Goal: Transaction & Acquisition: Purchase product/service

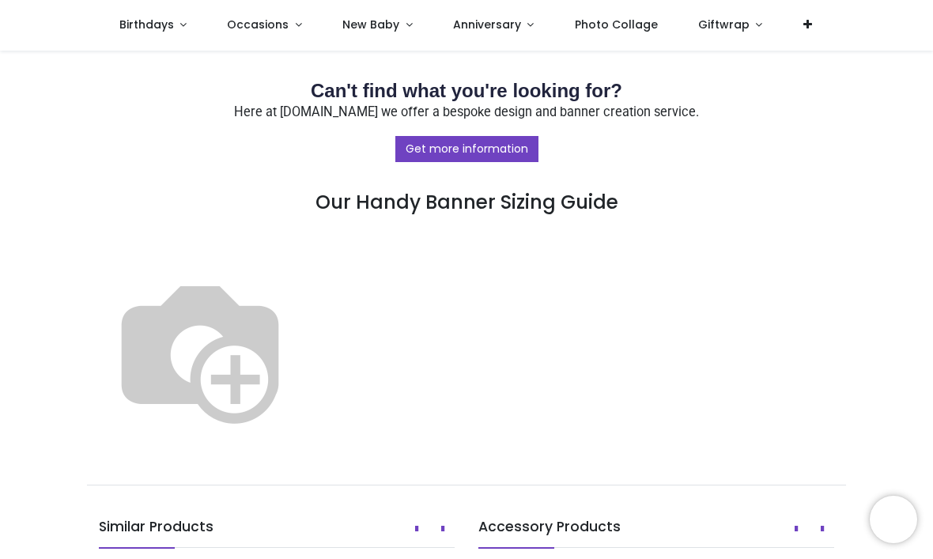
scroll to position [846, 0]
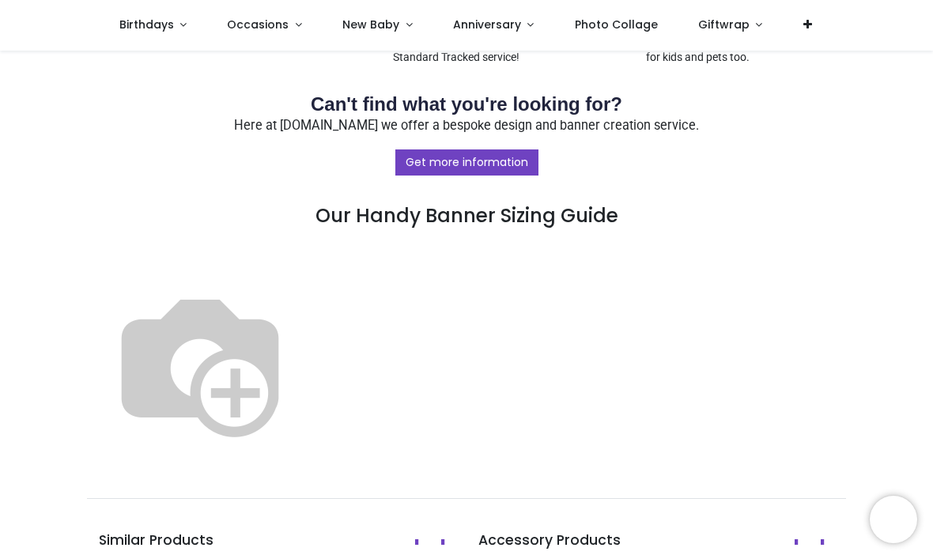
click at [301, 417] on img at bounding box center [200, 363] width 202 height 202
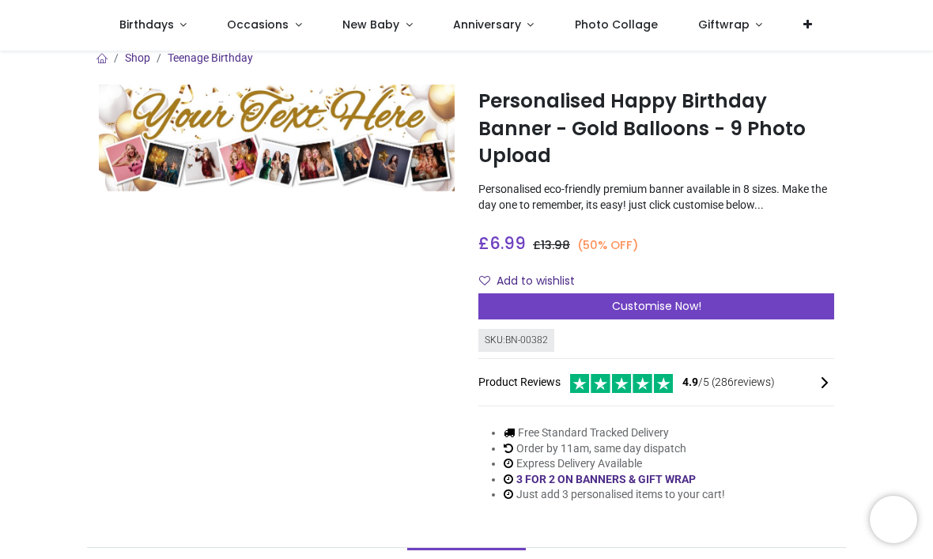
scroll to position [12, 0]
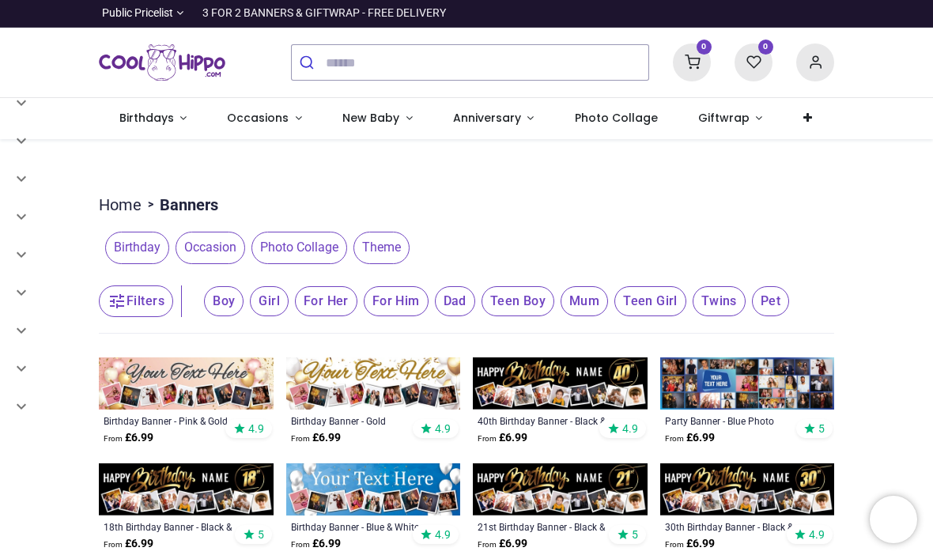
click at [145, 251] on span "Birthday" at bounding box center [137, 248] width 64 height 32
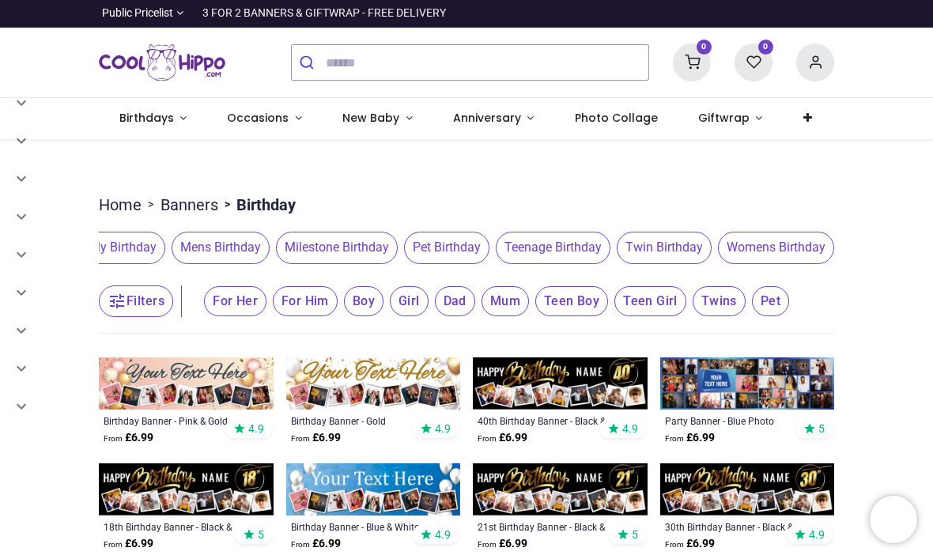
scroll to position [0, 388]
click at [782, 244] on span "Womens Birthday" at bounding box center [776, 248] width 116 height 32
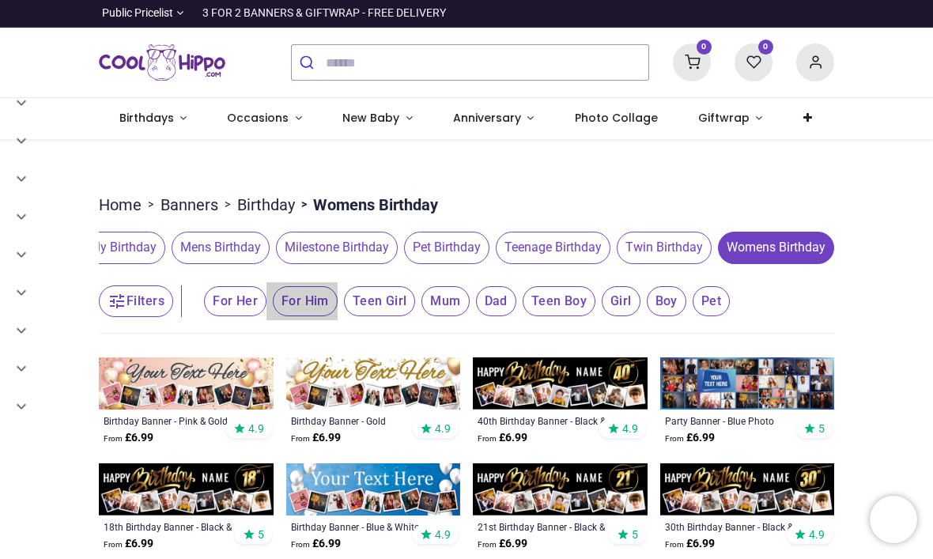
click at [266, 307] on span "For Him" at bounding box center [235, 301] width 62 height 30
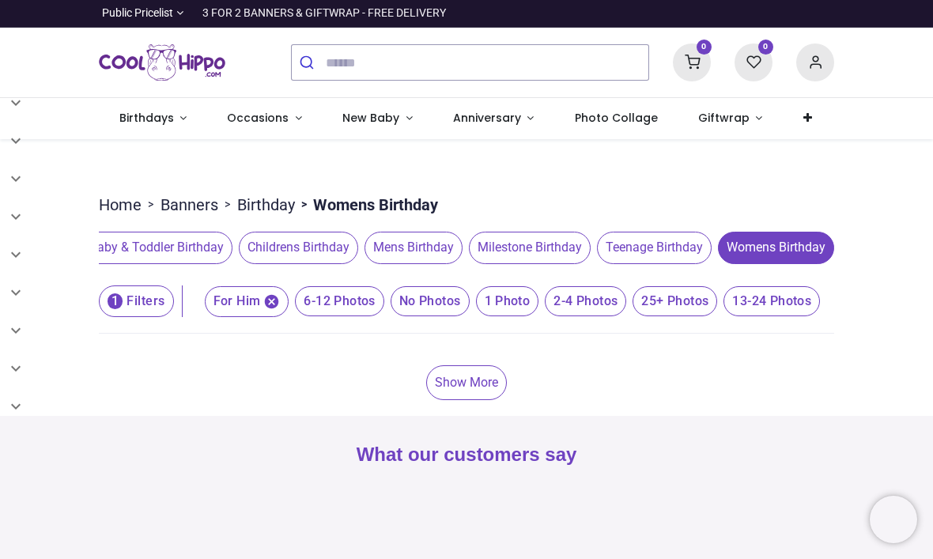
scroll to position [0, 66]
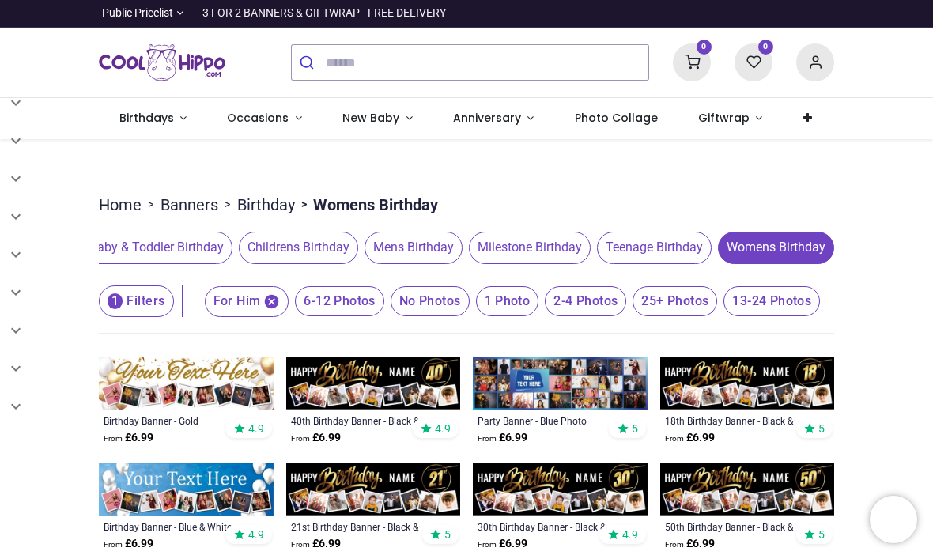
click at [786, 248] on span "Womens Birthday" at bounding box center [776, 248] width 116 height 32
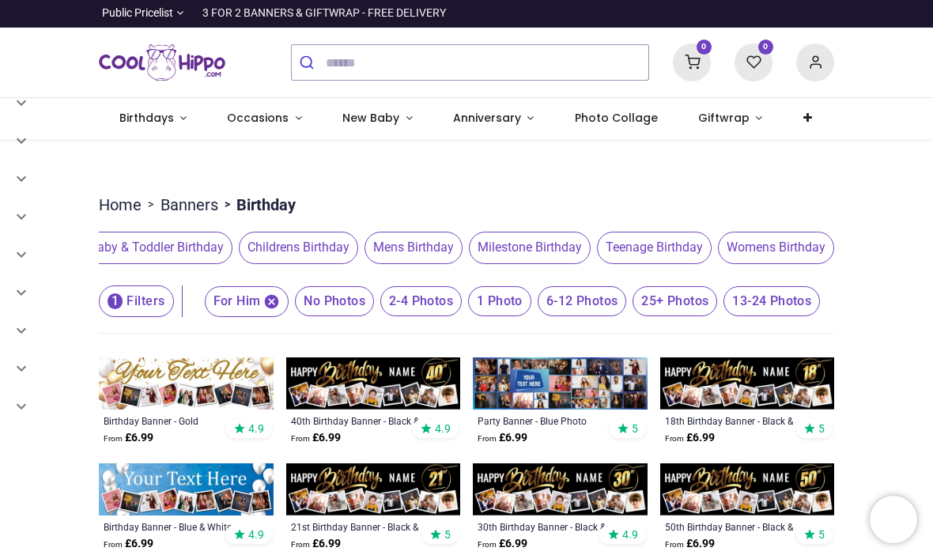
click at [263, 307] on icon "button" at bounding box center [271, 301] width 17 height 17
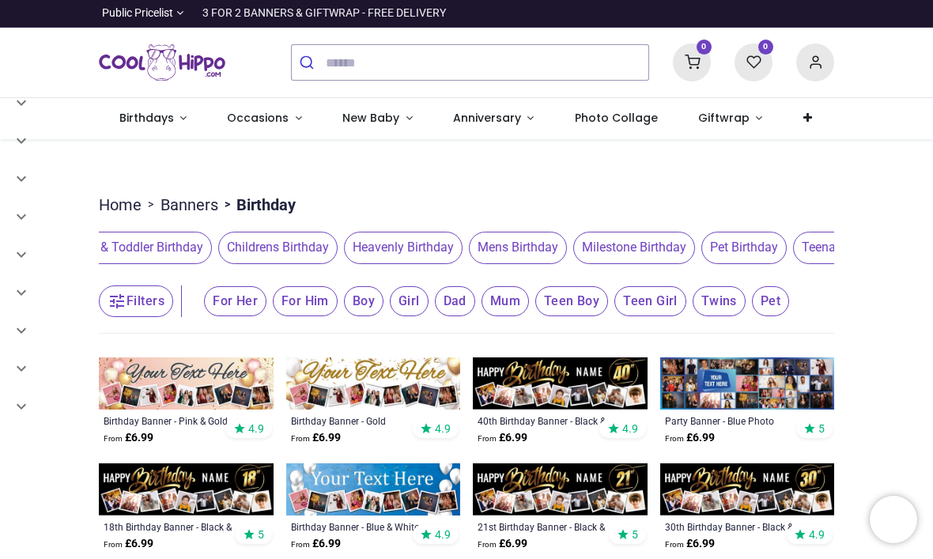
click at [229, 307] on span "For Her" at bounding box center [235, 301] width 62 height 30
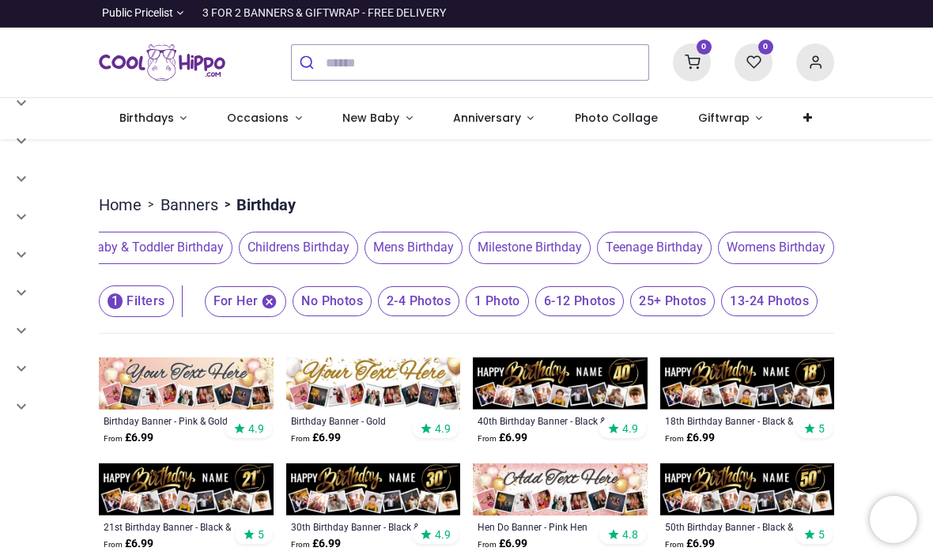
click at [371, 286] on span "1 Photo" at bounding box center [331, 301] width 79 height 30
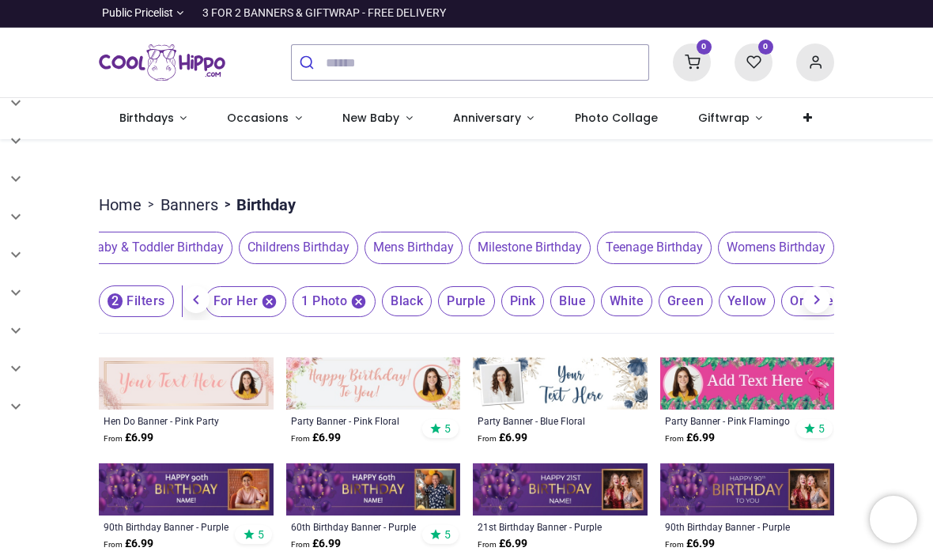
click at [757, 390] on img at bounding box center [747, 383] width 175 height 52
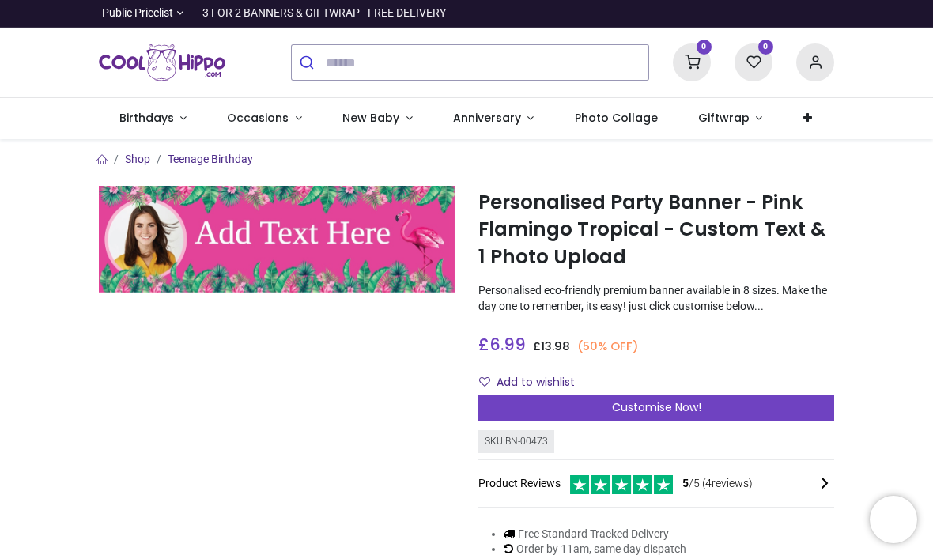
click at [669, 401] on span "Customise Now!" at bounding box center [656, 407] width 89 height 16
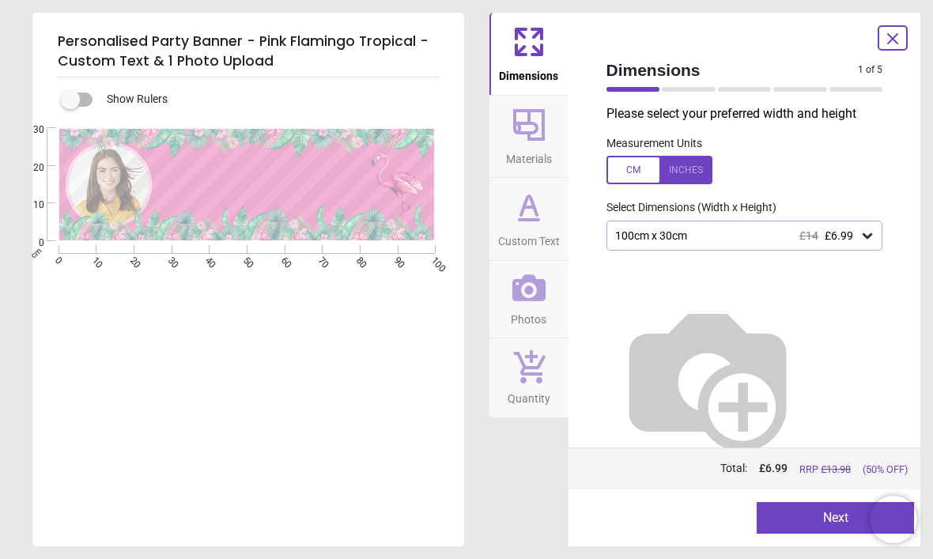
click at [868, 232] on icon at bounding box center [867, 236] width 16 height 16
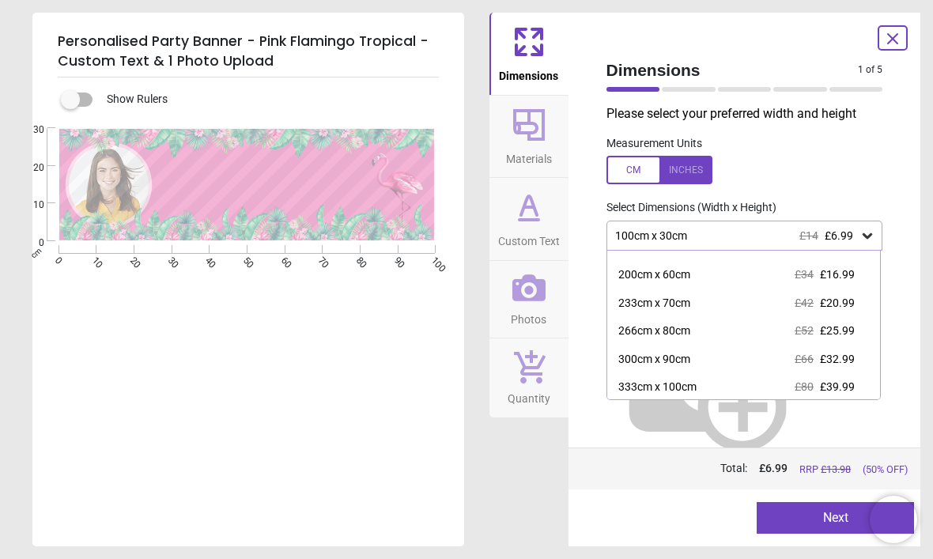
scroll to position [73, 0]
click at [847, 330] on span "£25.99" at bounding box center [837, 332] width 35 height 13
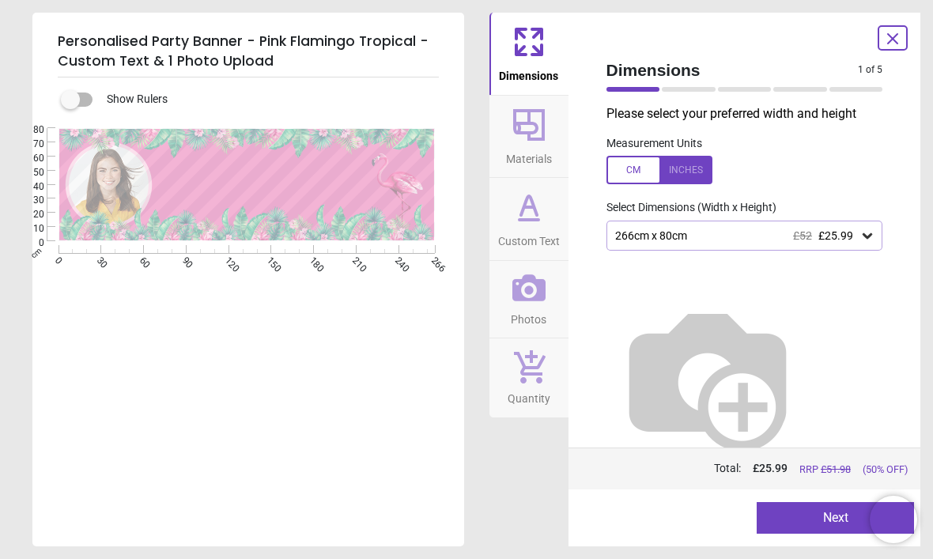
click at [838, 515] on button "Next" at bounding box center [834, 518] width 157 height 32
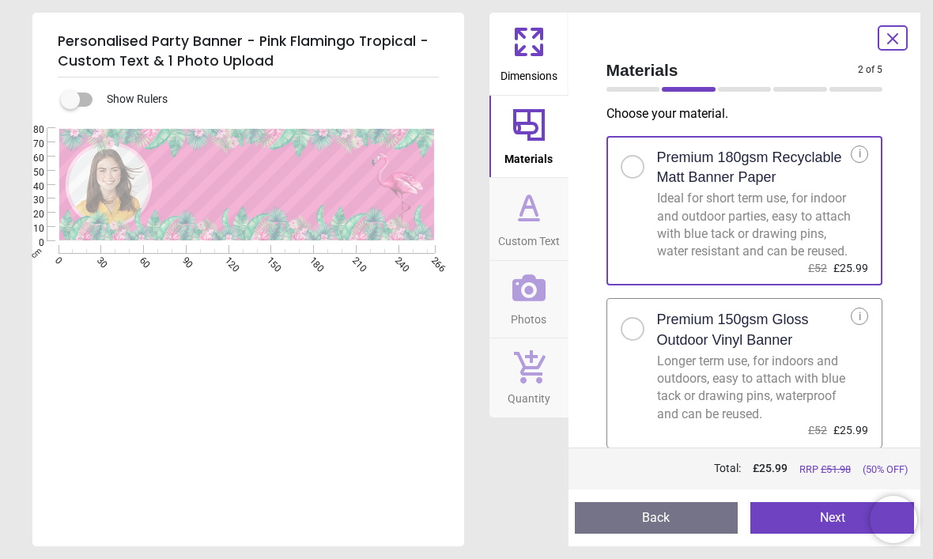
scroll to position [13, 0]
click at [718, 348] on h2 "Premium 150gsm Gloss Outdoor Vinyl Banner" at bounding box center [754, 330] width 194 height 40
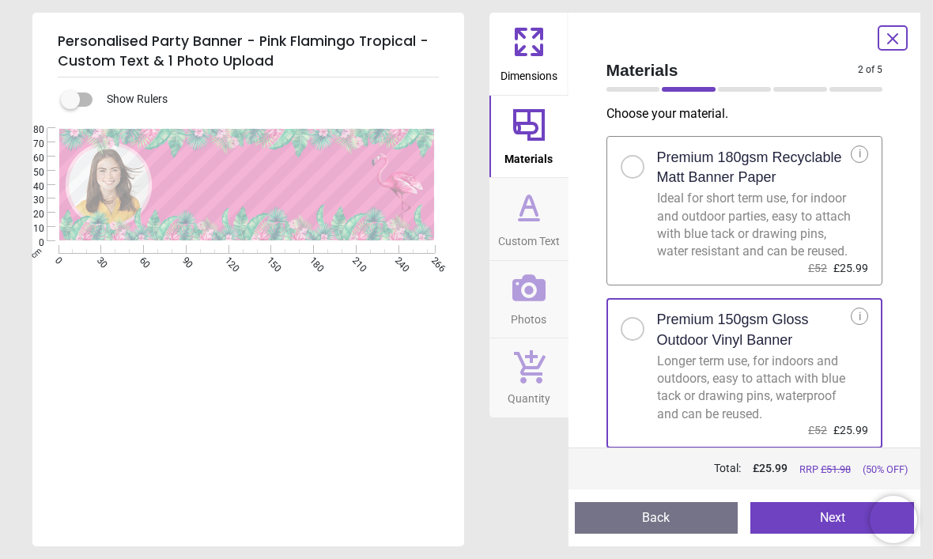
click at [815, 522] on button "Next" at bounding box center [832, 518] width 164 height 32
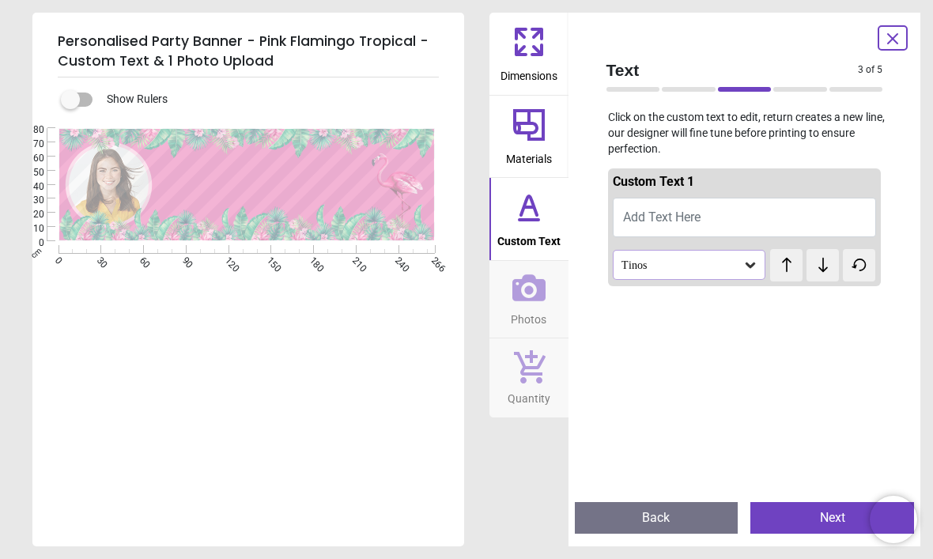
click at [748, 269] on icon at bounding box center [750, 265] width 16 height 16
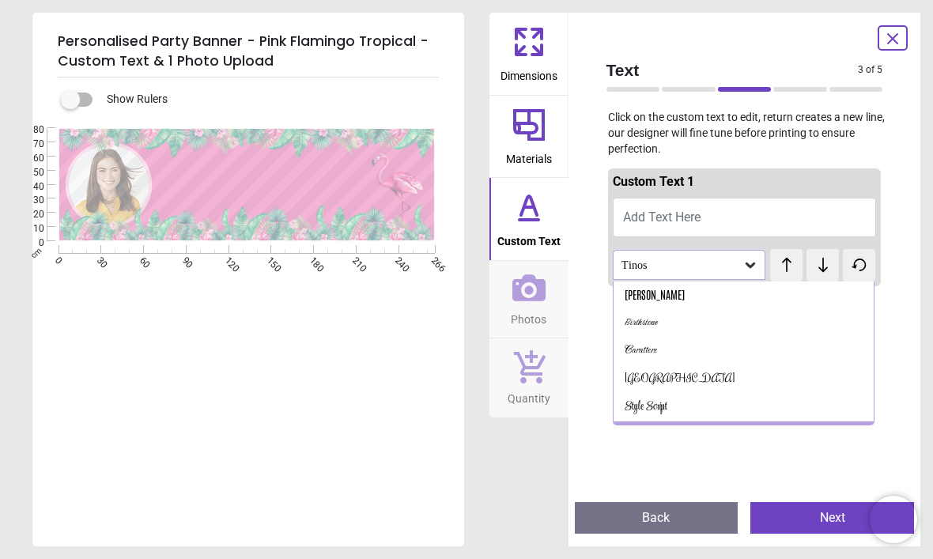
scroll to position [161, 0]
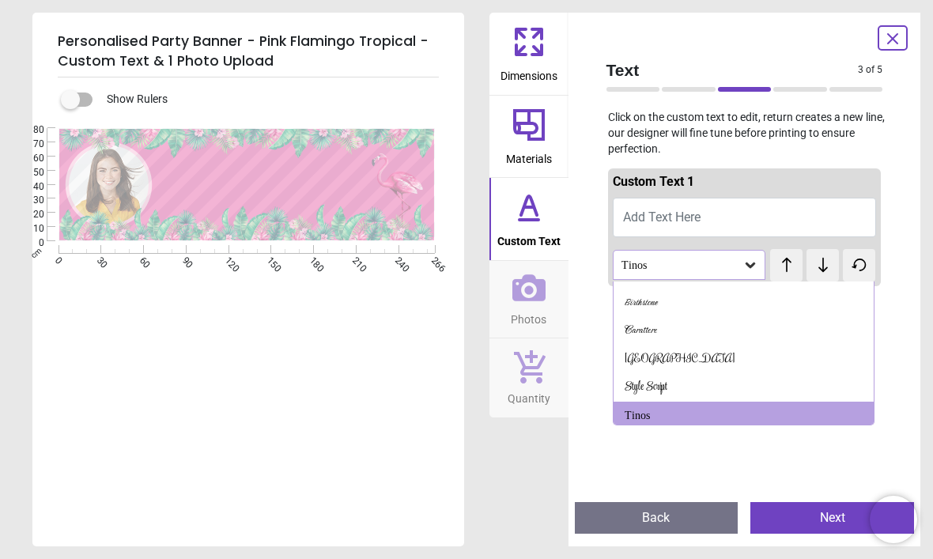
click at [728, 221] on button "Add Text Here" at bounding box center [745, 218] width 264 height 40
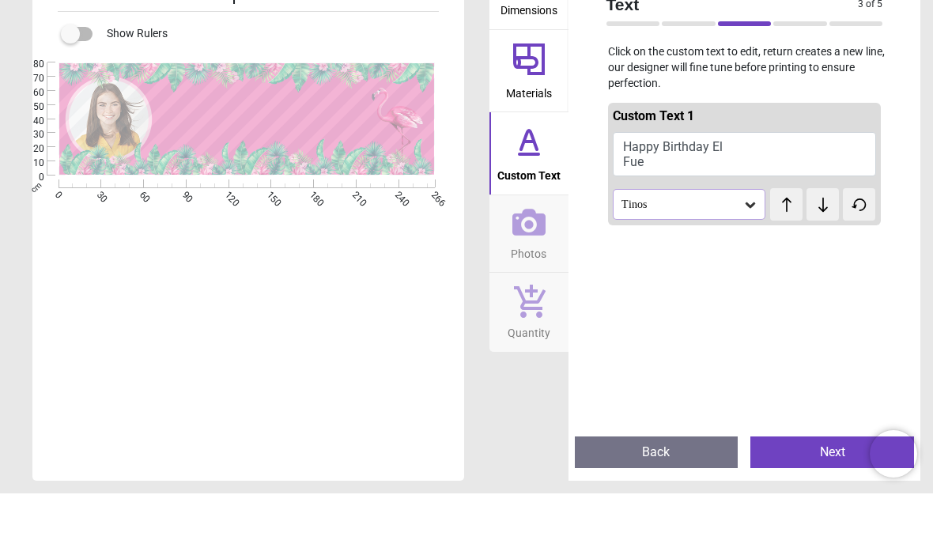
scroll to position [0, 0]
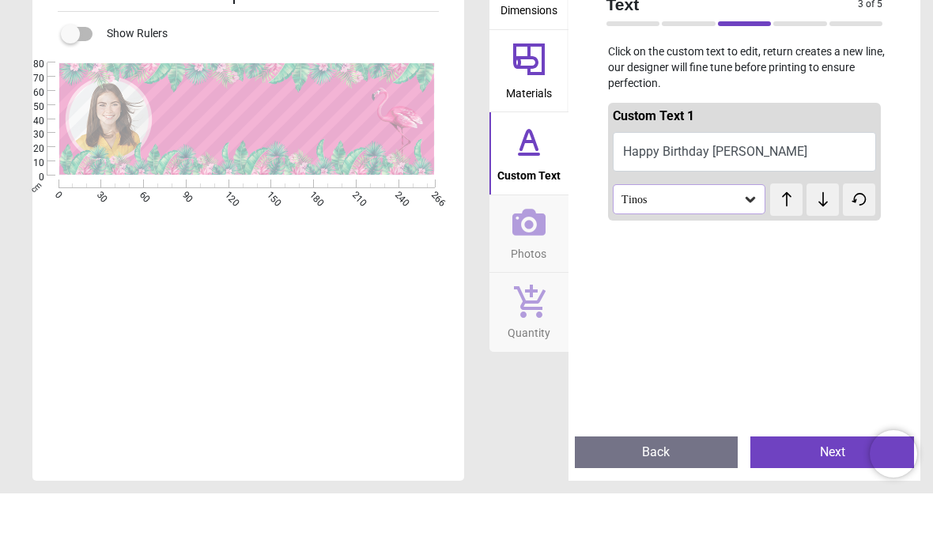
click at [708, 198] on button "Happy Birthday [PERSON_NAME]" at bounding box center [745, 218] width 264 height 40
click at [711, 198] on button "Happy Birthday [PERSON_NAME]" at bounding box center [745, 218] width 264 height 40
click at [724, 198] on button "Happy Birthday [PERSON_NAME]" at bounding box center [745, 218] width 264 height 40
click at [328, 160] on textarea "**********" at bounding box center [263, 180] width 213 height 40
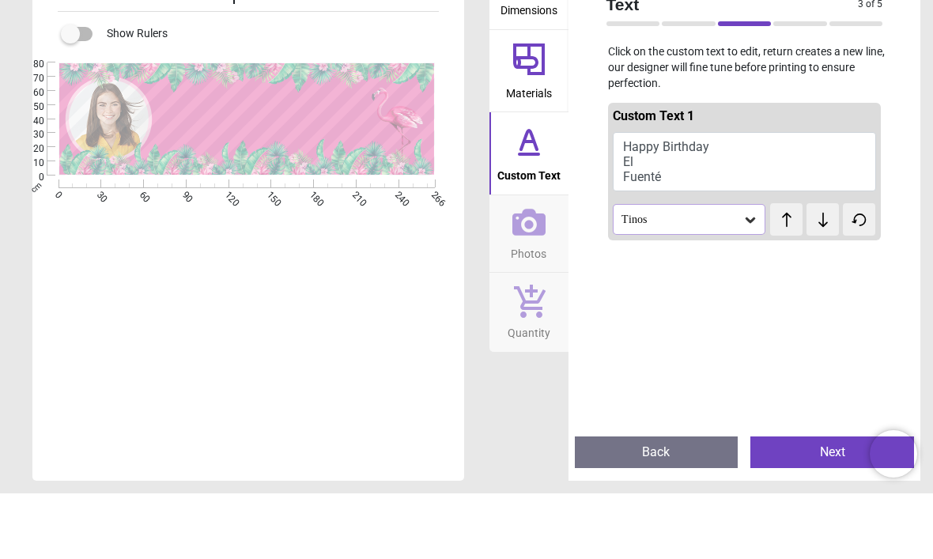
click at [300, 160] on textarea "**********" at bounding box center [263, 180] width 213 height 40
click at [248, 160] on textarea "**********" at bounding box center [263, 180] width 213 height 40
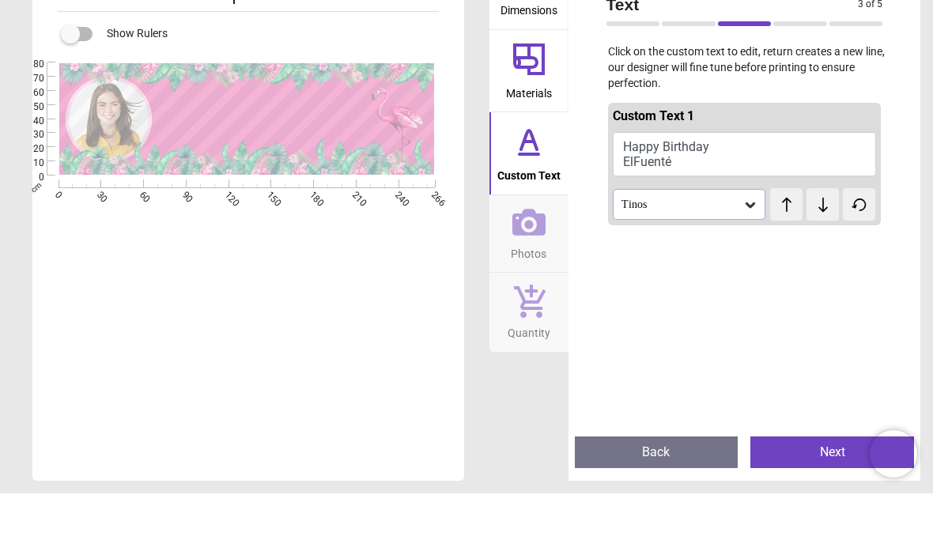
type textarea "**********"
click at [749, 262] on icon at bounding box center [750, 270] width 16 height 16
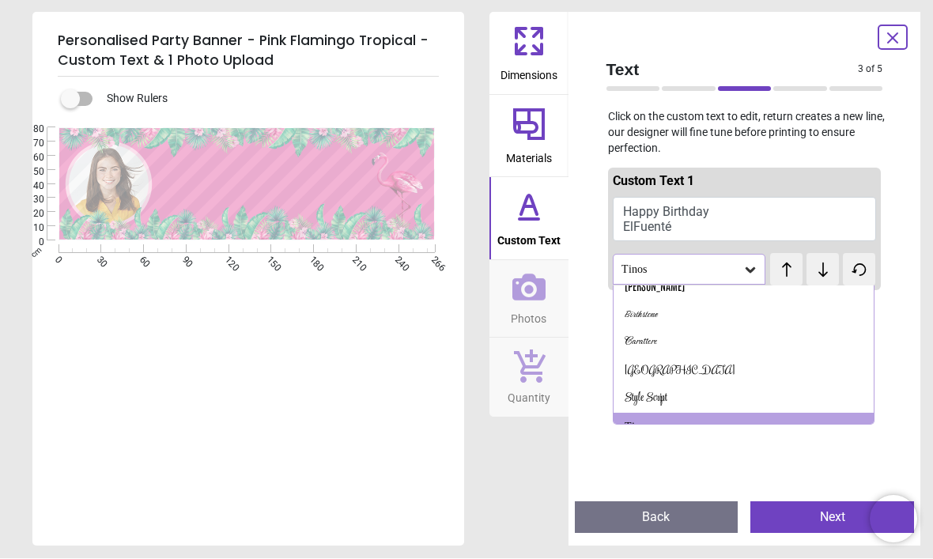
scroll to position [166, 0]
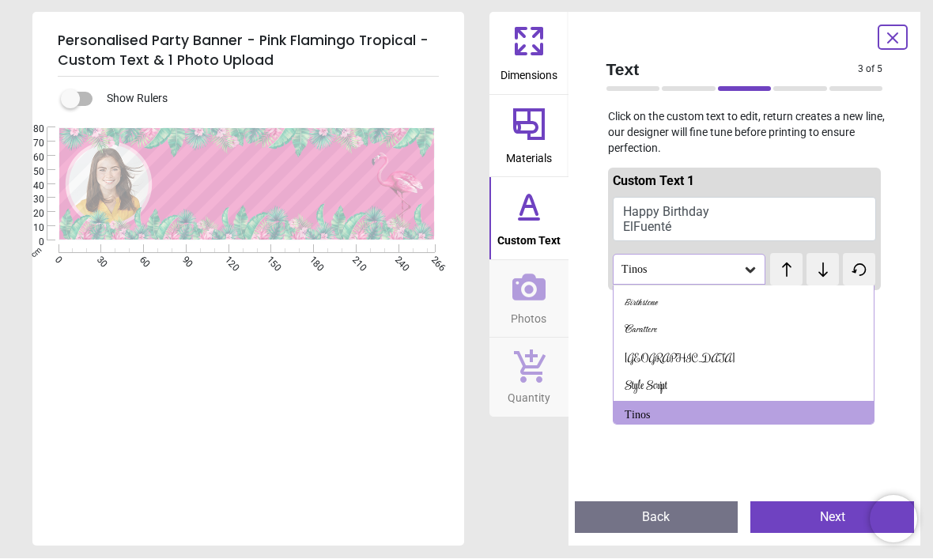
click at [662, 379] on div "Style Script" at bounding box center [645, 387] width 43 height 16
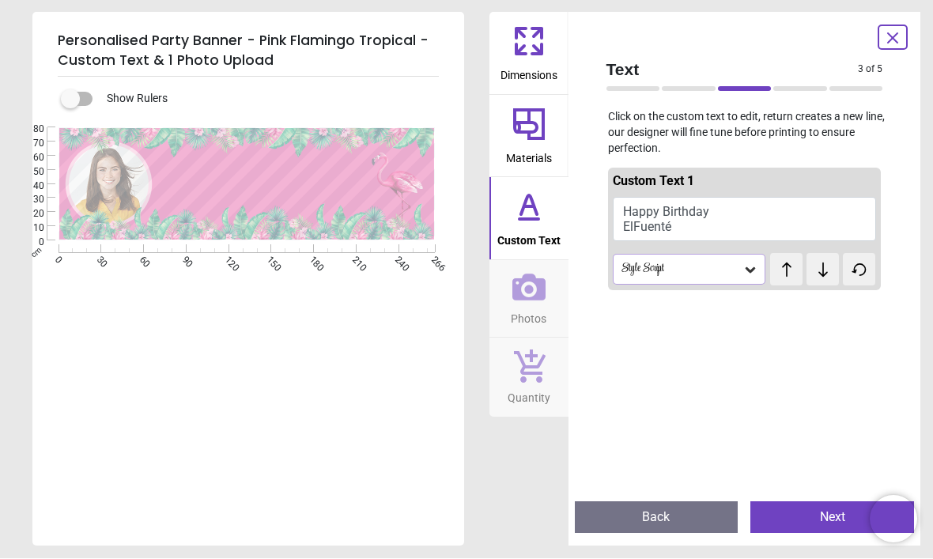
click at [745, 270] on icon at bounding box center [750, 270] width 16 height 16
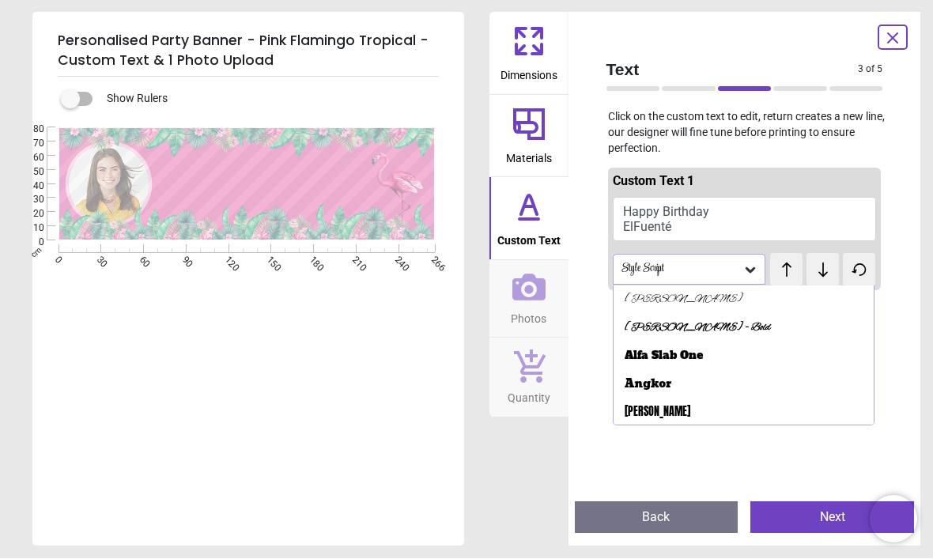
scroll to position [0, 0]
click at [685, 353] on div "Alfa Slab One" at bounding box center [663, 357] width 78 height 16
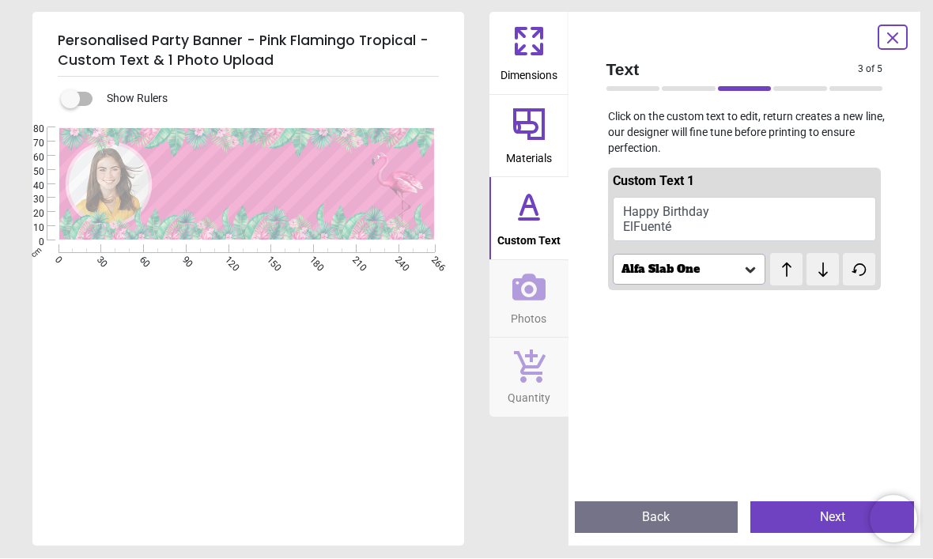
click at [752, 273] on icon at bounding box center [750, 270] width 16 height 16
click at [668, 339] on div "[PERSON_NAME] Rules" at bounding box center [743, 353] width 261 height 28
click at [753, 273] on icon at bounding box center [750, 270] width 16 height 16
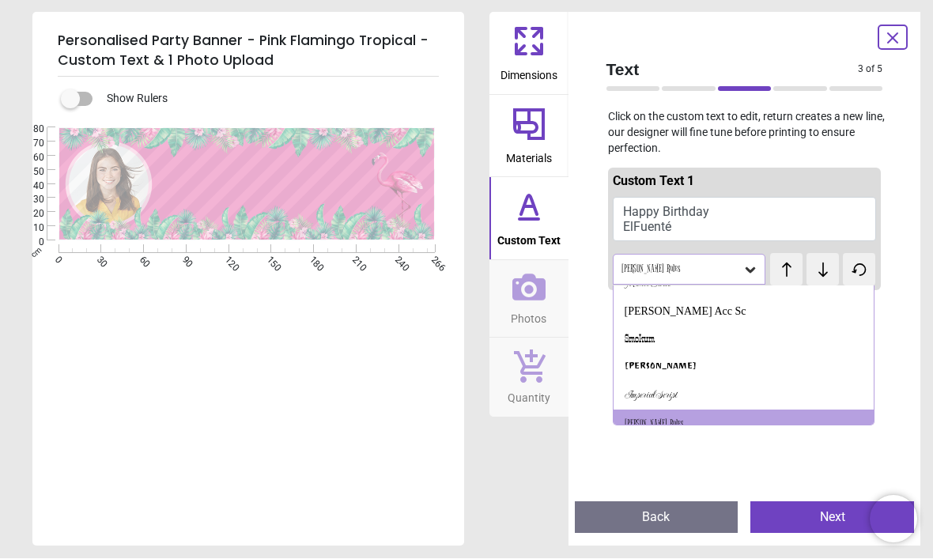
scroll to position [776, 0]
click at [677, 360] on div "[PERSON_NAME]" at bounding box center [660, 368] width 72 height 16
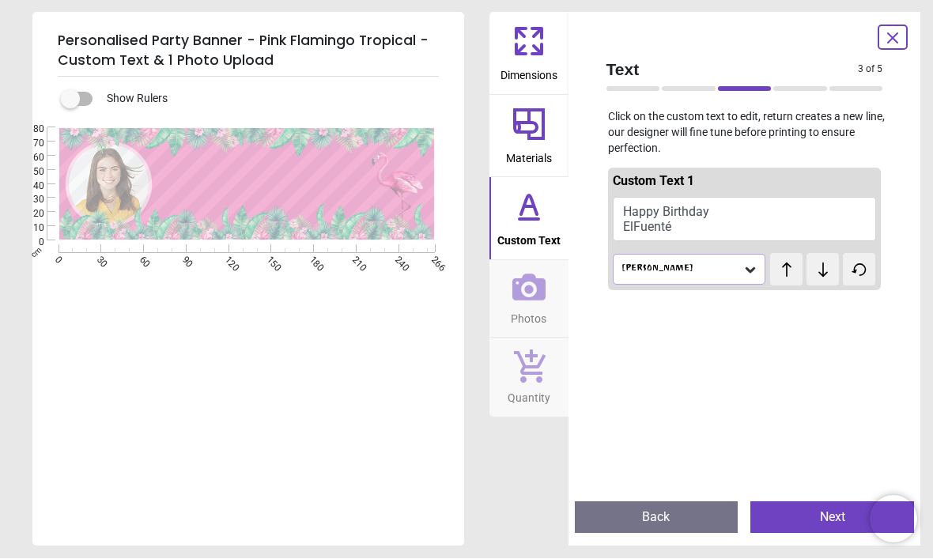
click at [831, 508] on button "Next" at bounding box center [832, 518] width 164 height 32
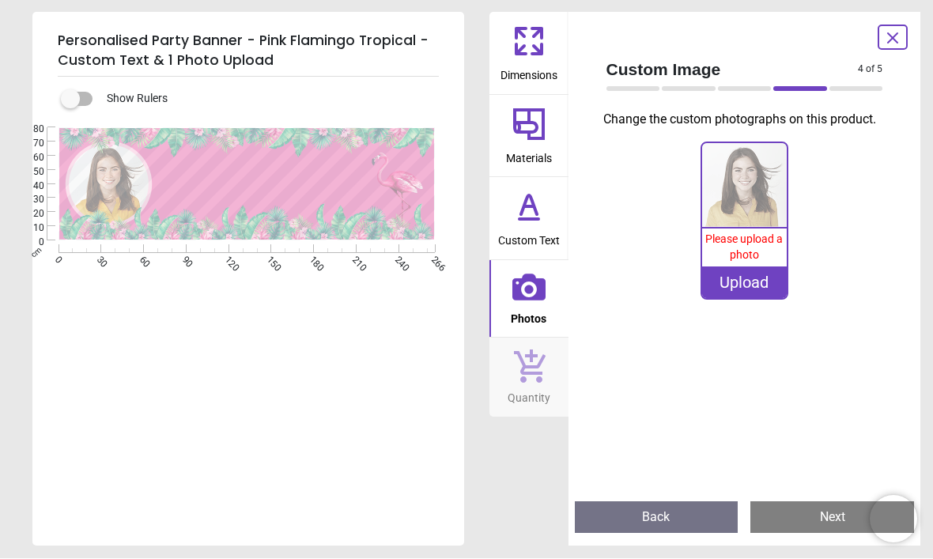
click at [754, 286] on div "Upload" at bounding box center [744, 283] width 85 height 32
click at [876, 379] on div "0% Please upload a photo Upload" at bounding box center [745, 312] width 302 height 353
